Goal: Task Accomplishment & Management: Manage account settings

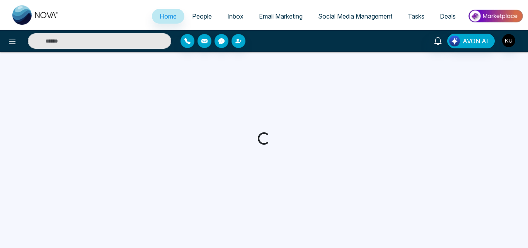
select select "*"
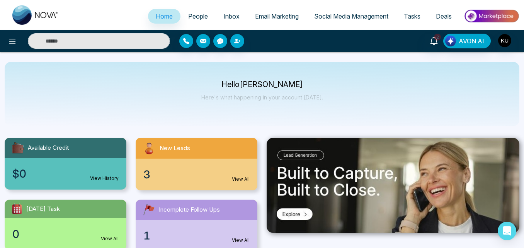
click at [346, 101] on div "Hello [PERSON_NAME] Here's what happening in your account [DATE]." at bounding box center [262, 94] width 515 height 64
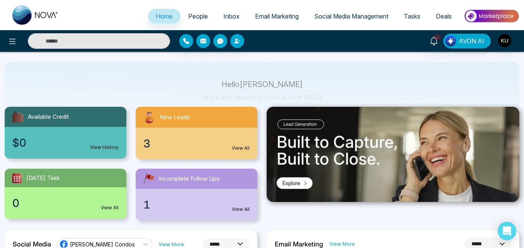
scroll to position [46, 0]
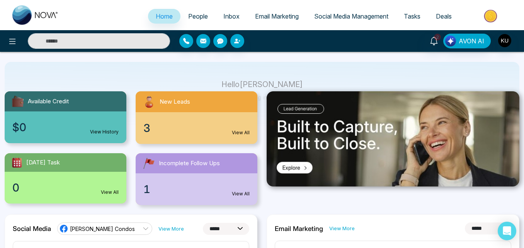
click at [247, 131] on link "View All" at bounding box center [241, 132] width 18 height 7
